Goal: Navigation & Orientation: Find specific page/section

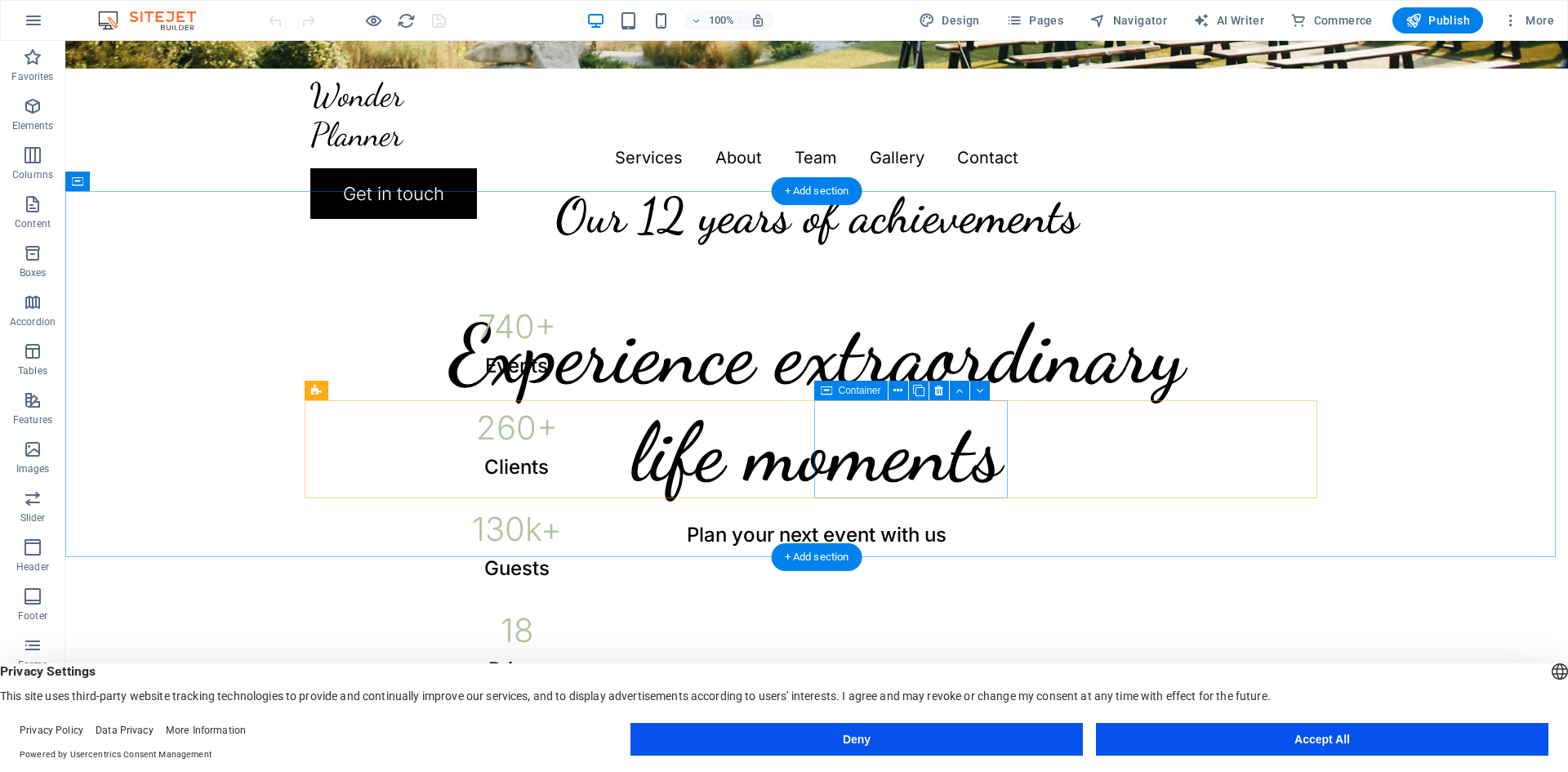
scroll to position [54, 0]
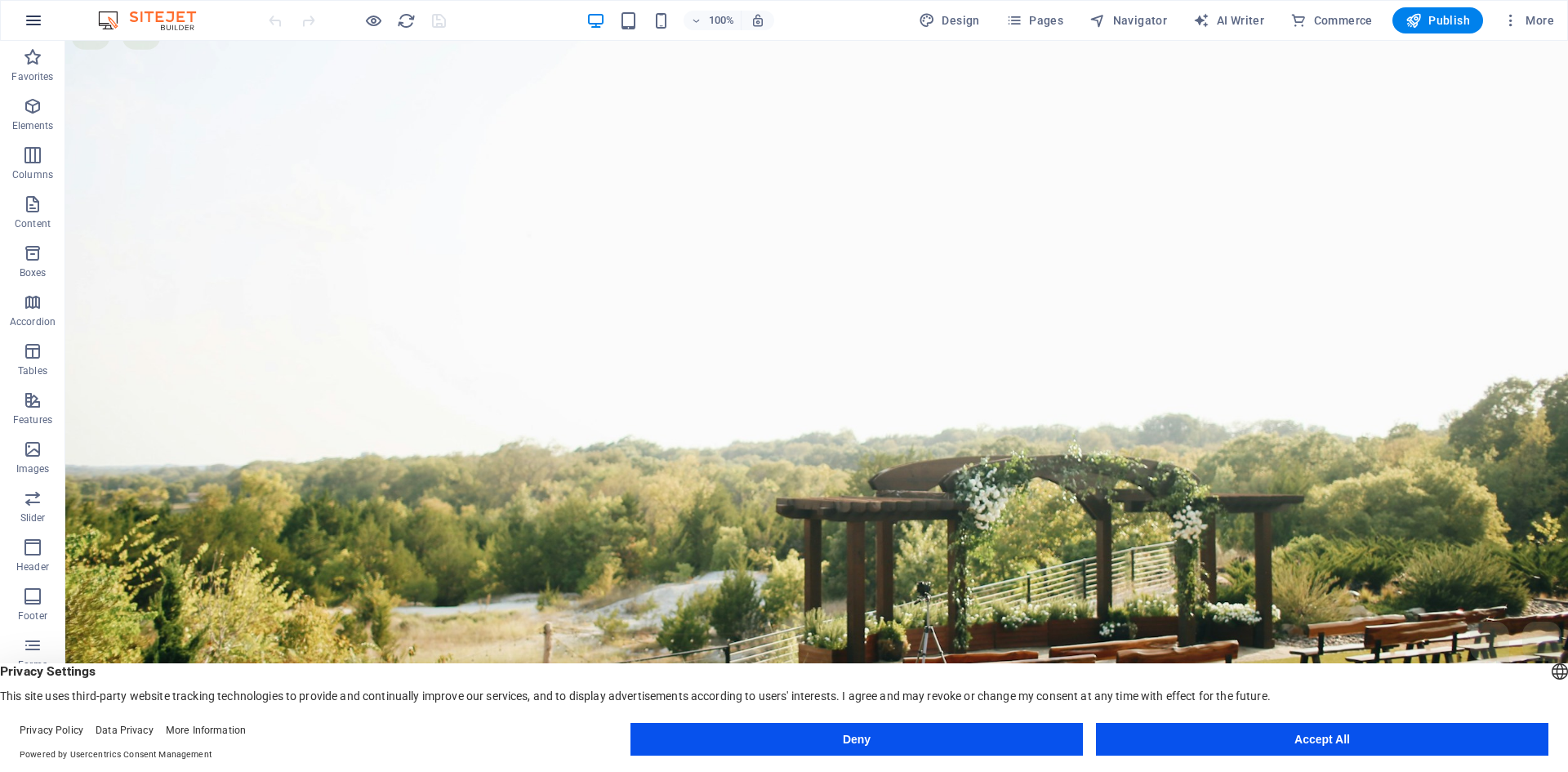
click at [28, 12] on icon "button" at bounding box center [34, 21] width 20 height 20
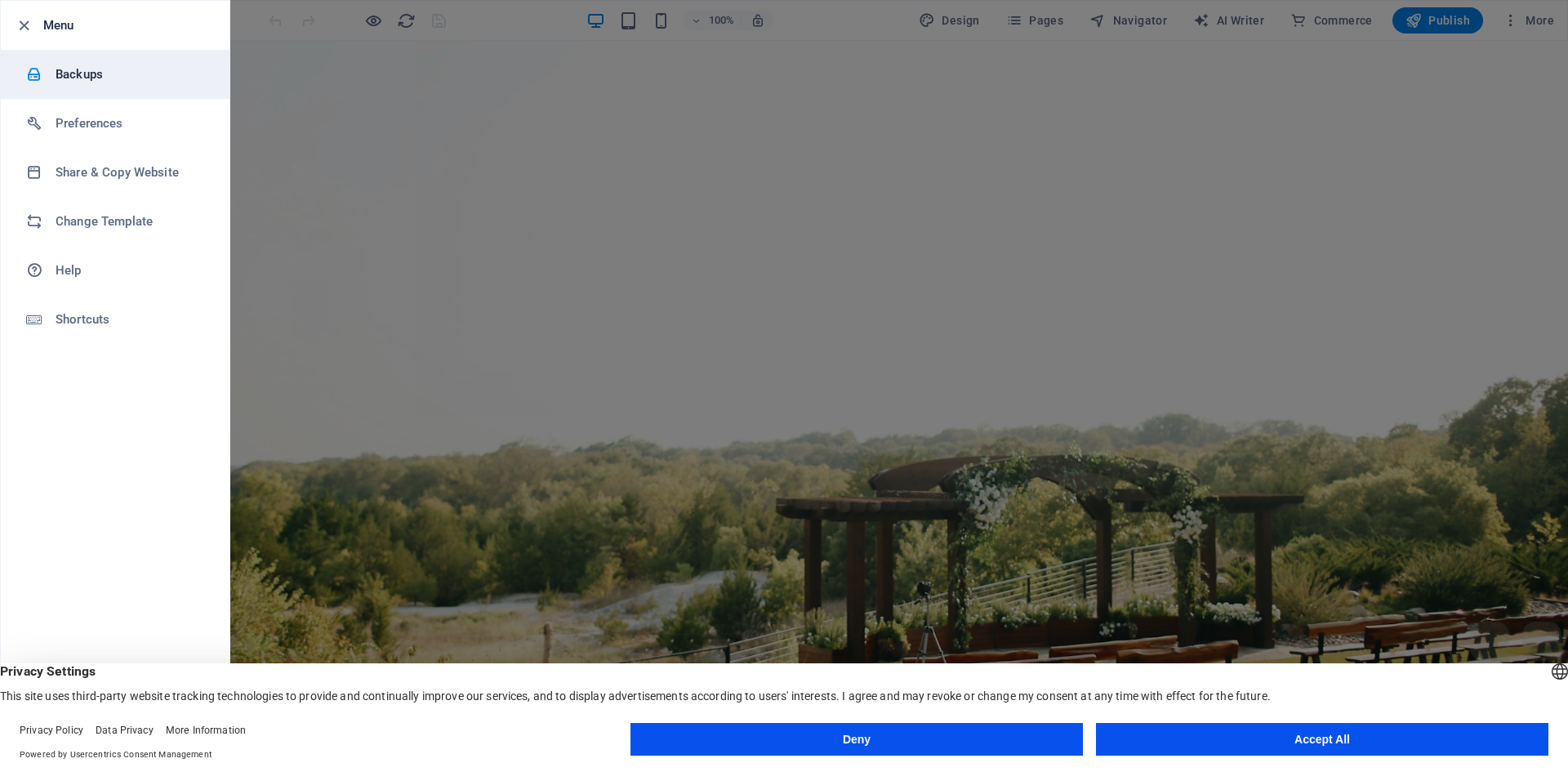
click at [67, 79] on h6 "Backups" at bounding box center [131, 75] width 151 height 20
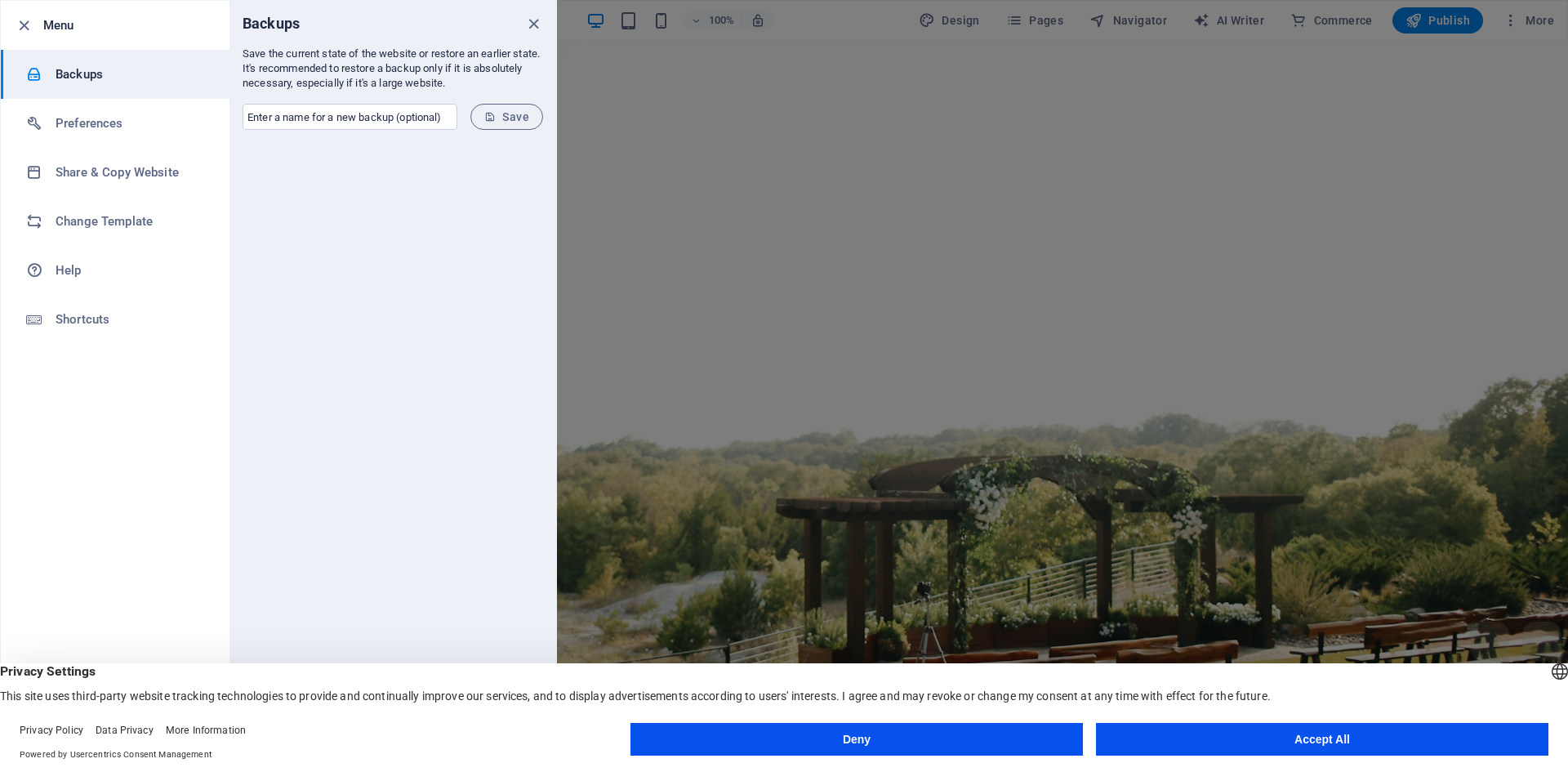
click at [96, 74] on h6 "Backups" at bounding box center [131, 75] width 151 height 20
click at [536, 27] on icon "close" at bounding box center [533, 24] width 19 height 19
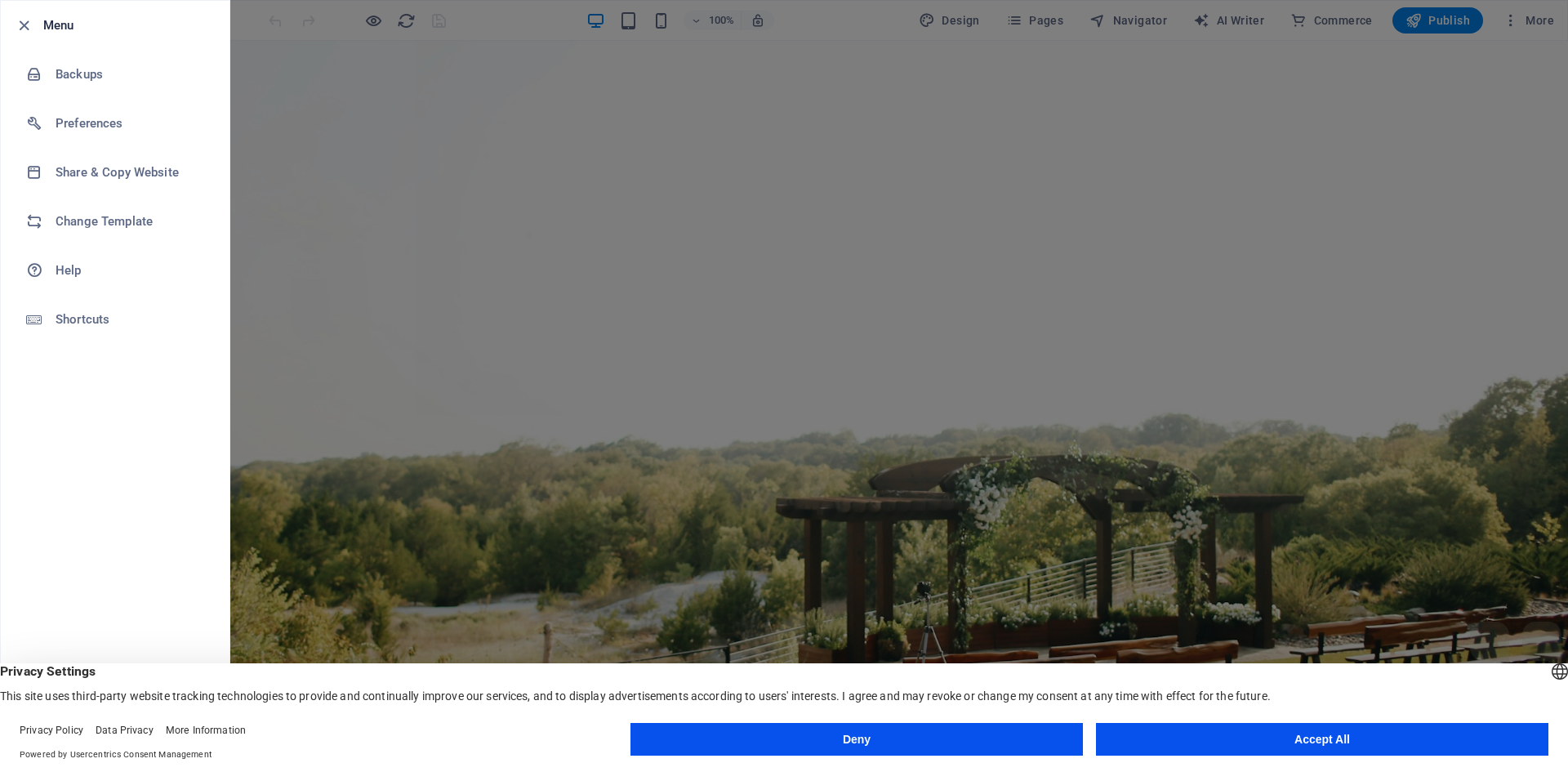
click at [986, 736] on button "Deny" at bounding box center [856, 739] width 452 height 33
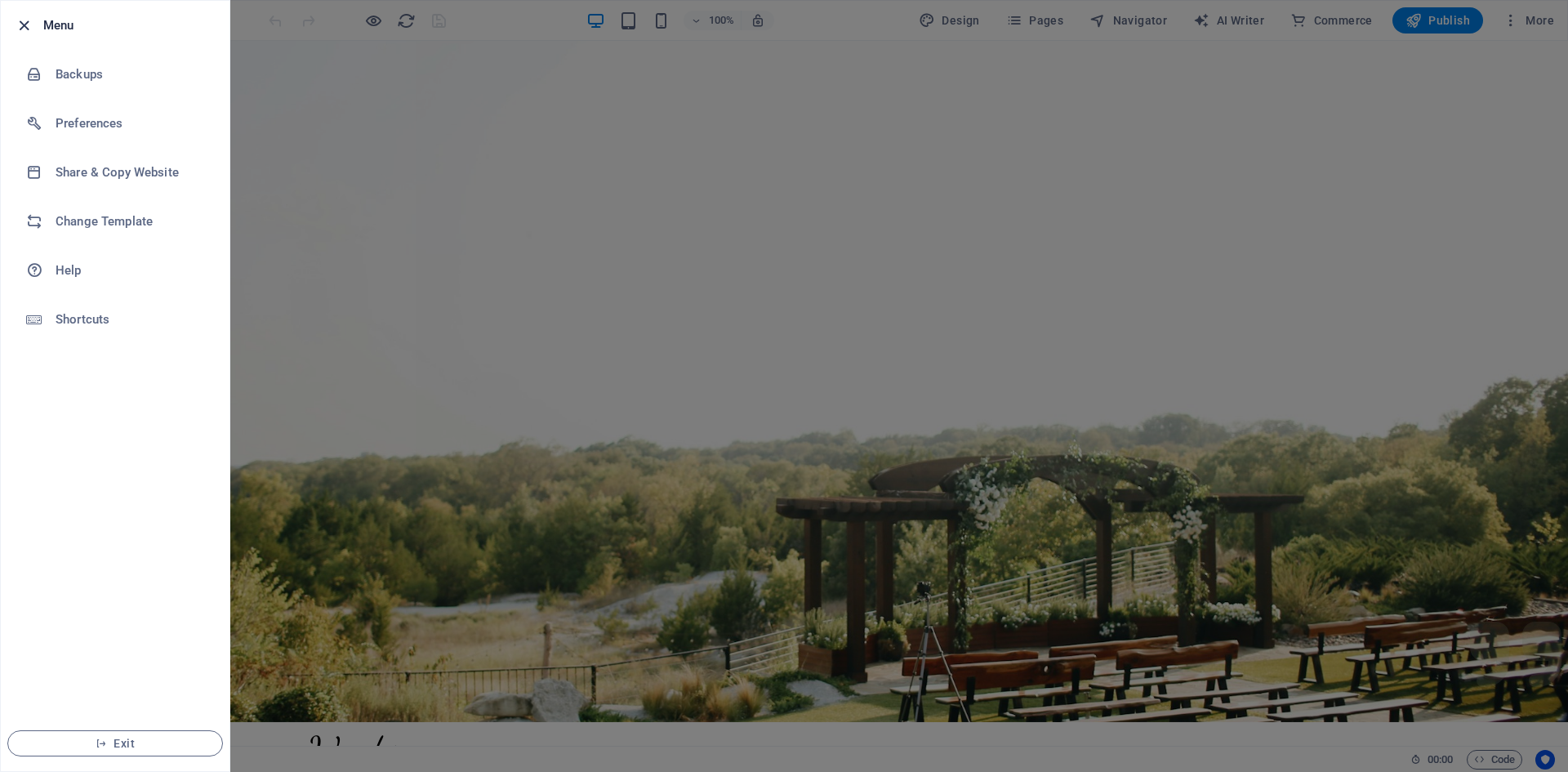
click at [19, 23] on icon "button" at bounding box center [24, 25] width 19 height 19
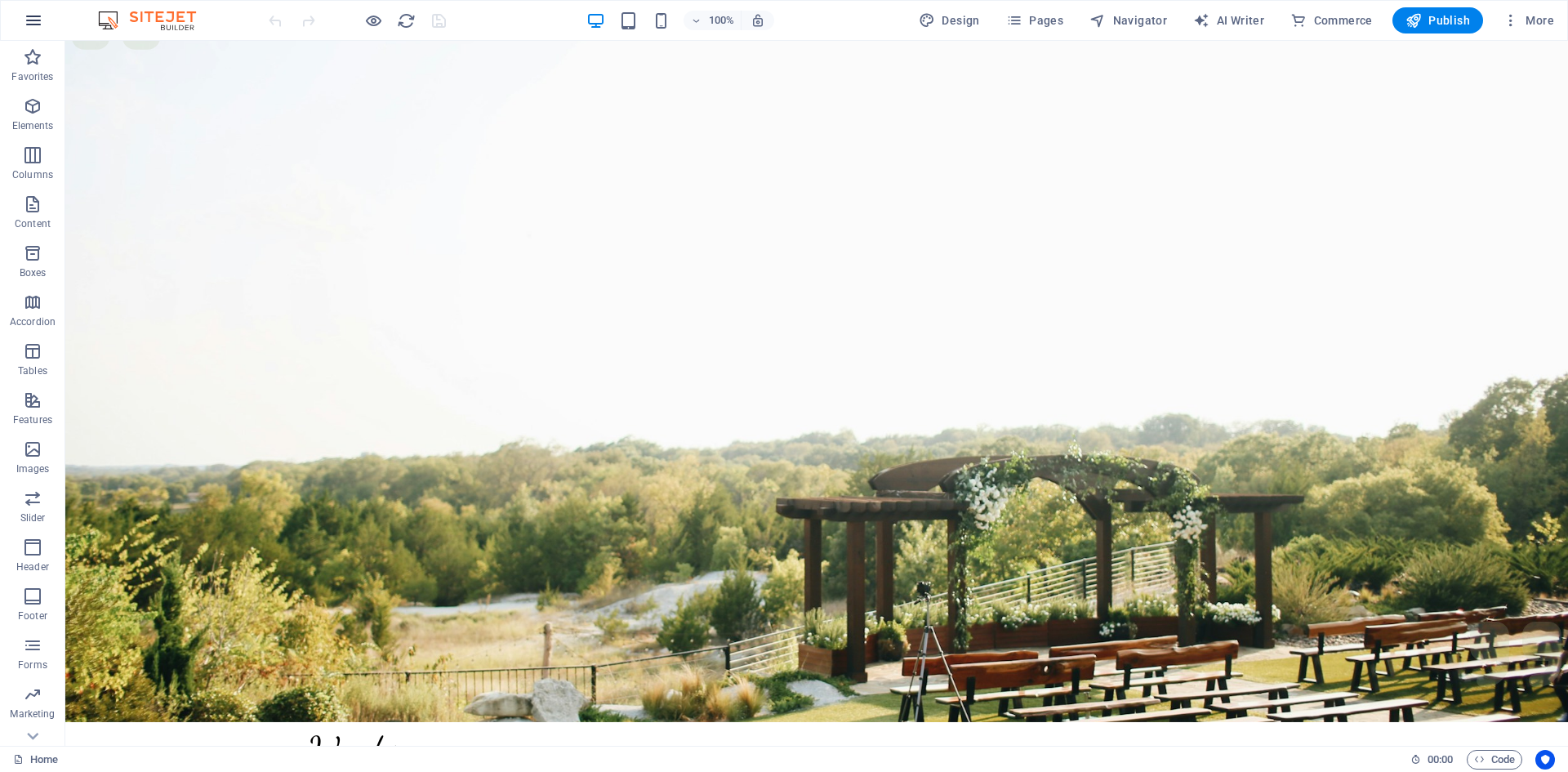
click at [28, 22] on icon "button" at bounding box center [34, 21] width 20 height 20
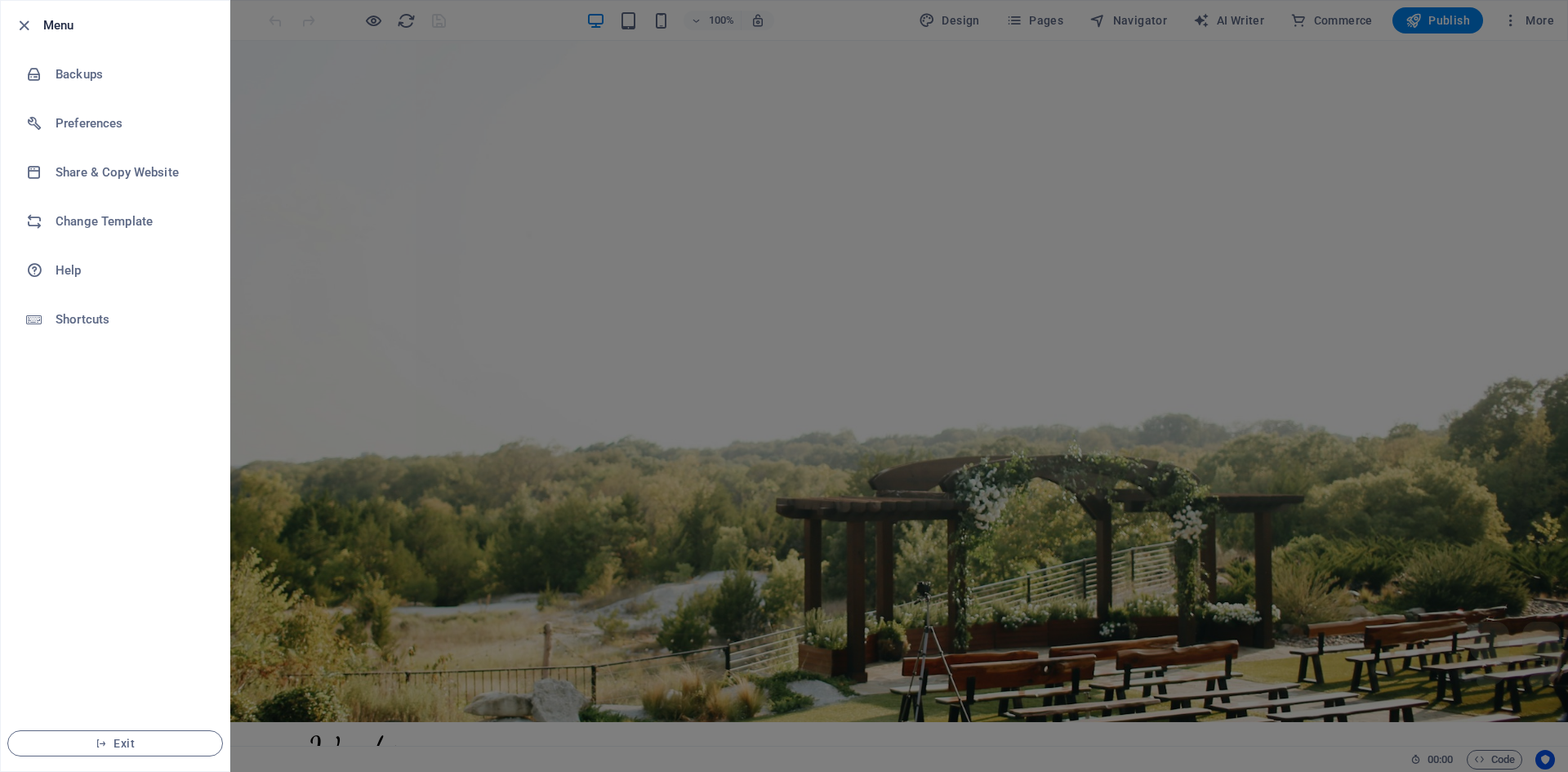
click at [1516, 322] on div at bounding box center [784, 386] width 1568 height 772
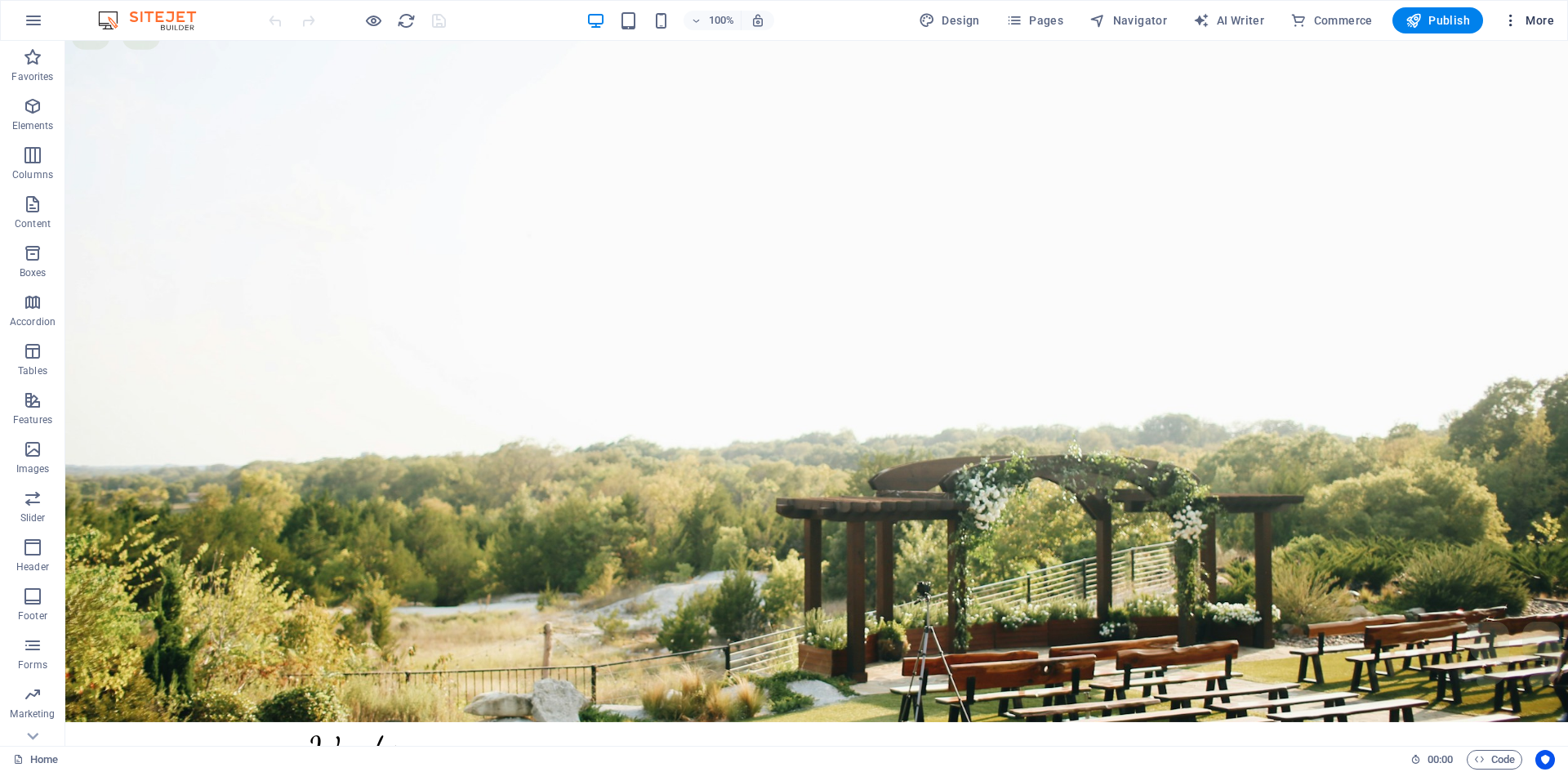
click at [1551, 18] on span "More" at bounding box center [1528, 20] width 52 height 16
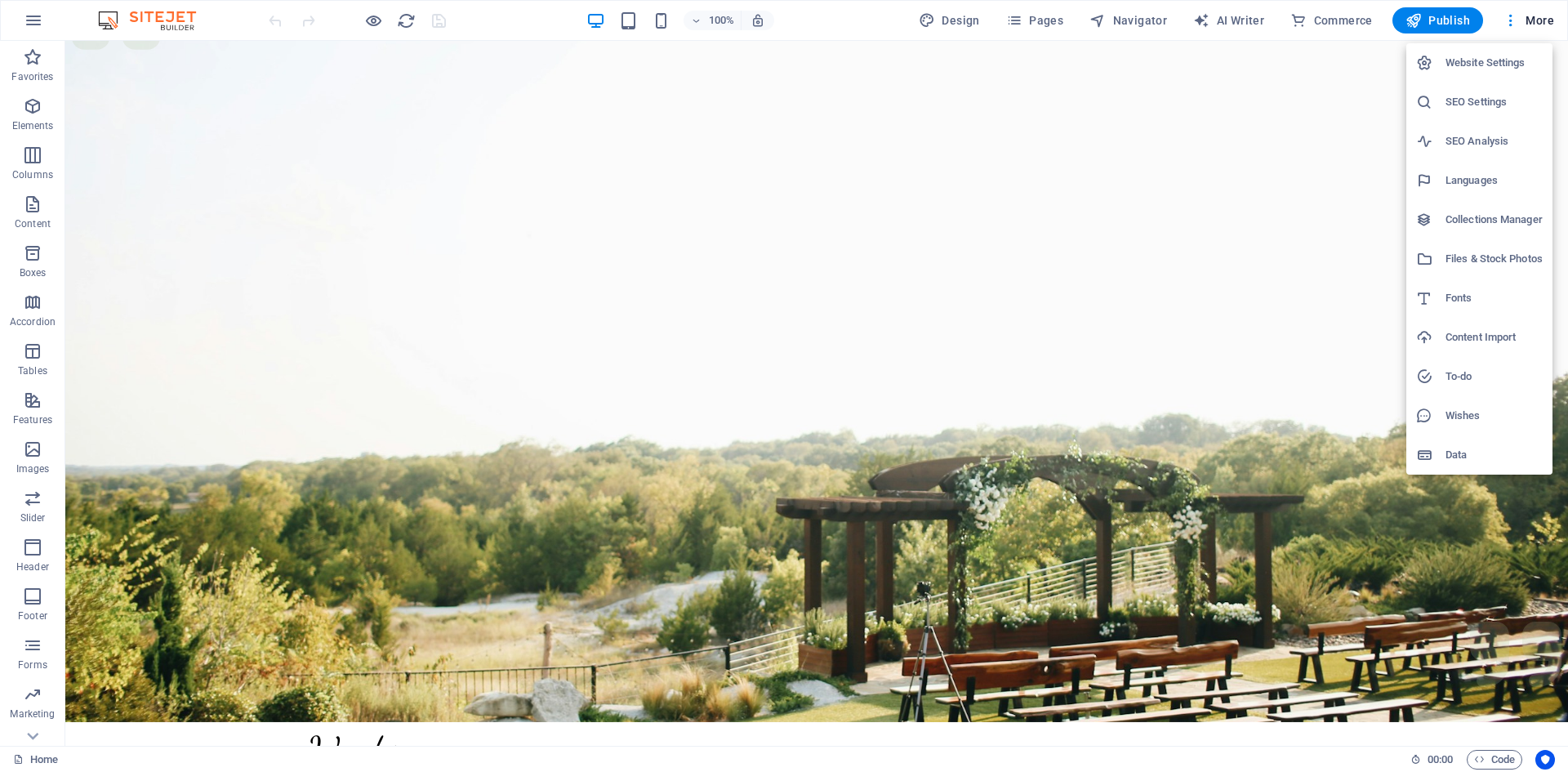
click at [1256, 488] on div at bounding box center [784, 386] width 1568 height 772
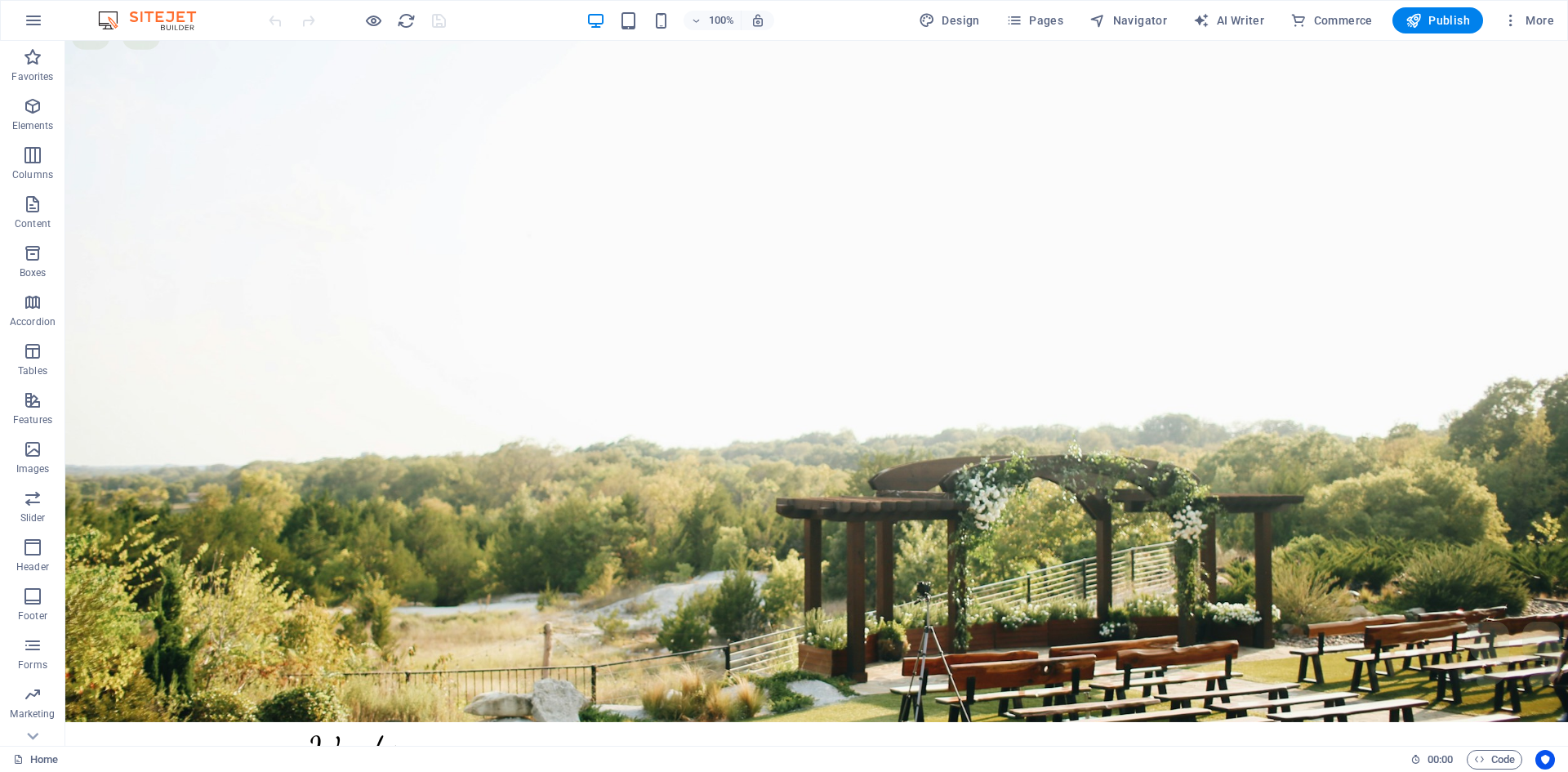
click at [122, 22] on img at bounding box center [155, 21] width 123 height 20
click at [45, 24] on button "button" at bounding box center [33, 20] width 39 height 39
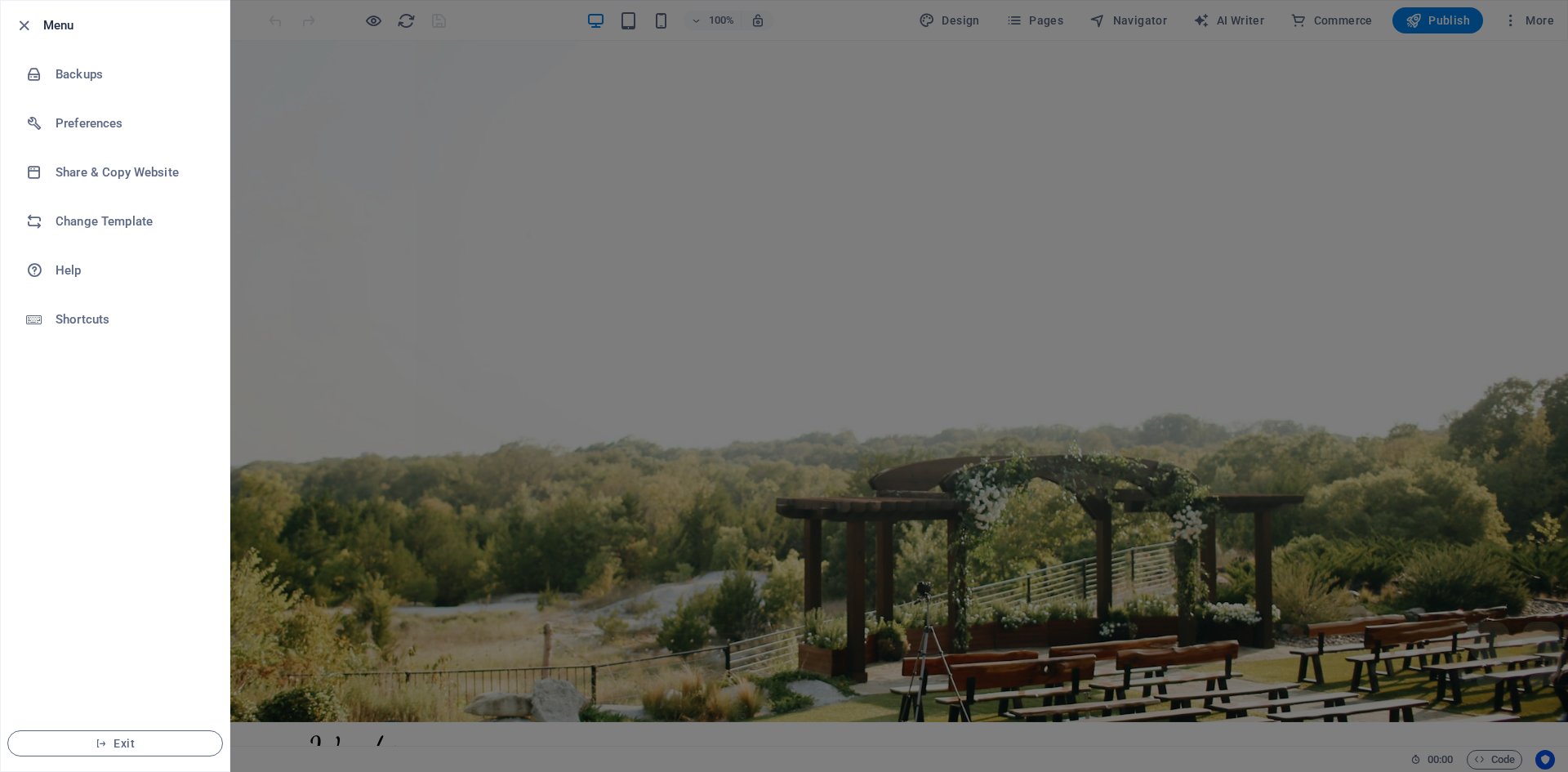
click at [1329, 349] on div at bounding box center [784, 386] width 1568 height 772
